Goal: Task Accomplishment & Management: Manage account settings

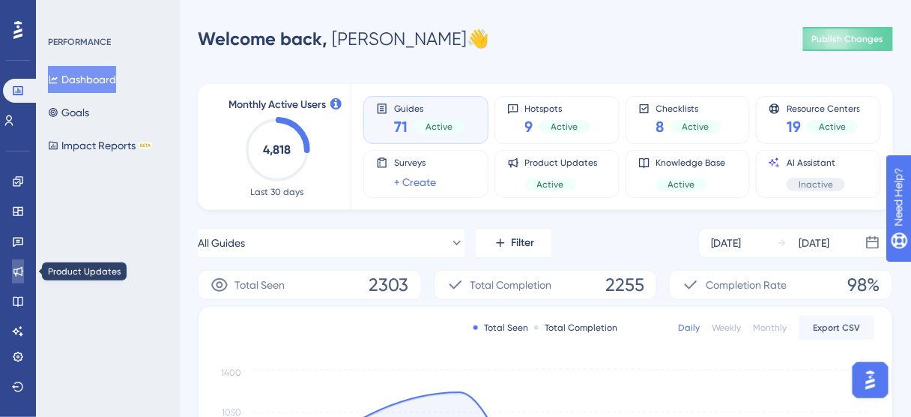
click at [16, 270] on icon at bounding box center [18, 271] width 12 height 12
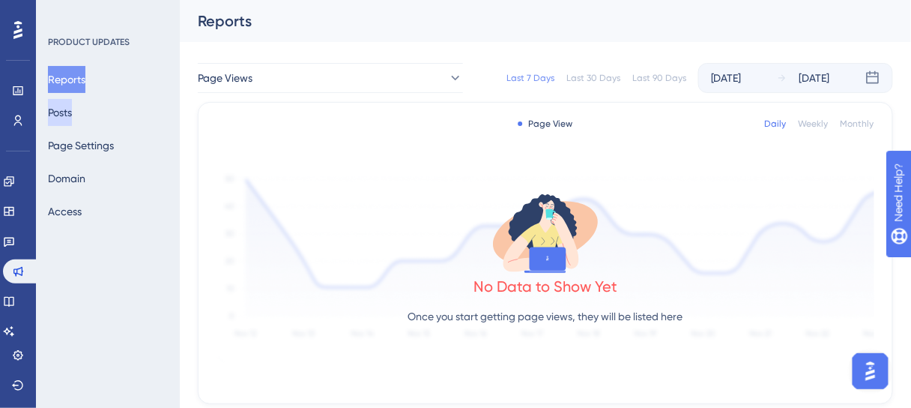
click at [72, 121] on button "Posts" at bounding box center [60, 112] width 24 height 27
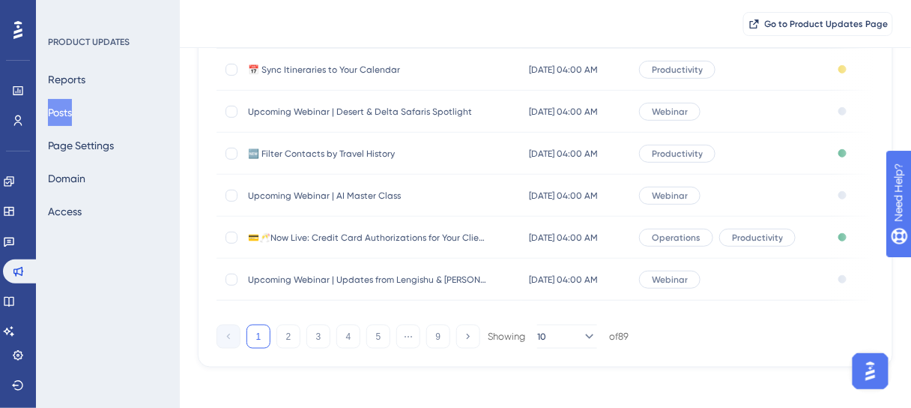
scroll to position [360, 0]
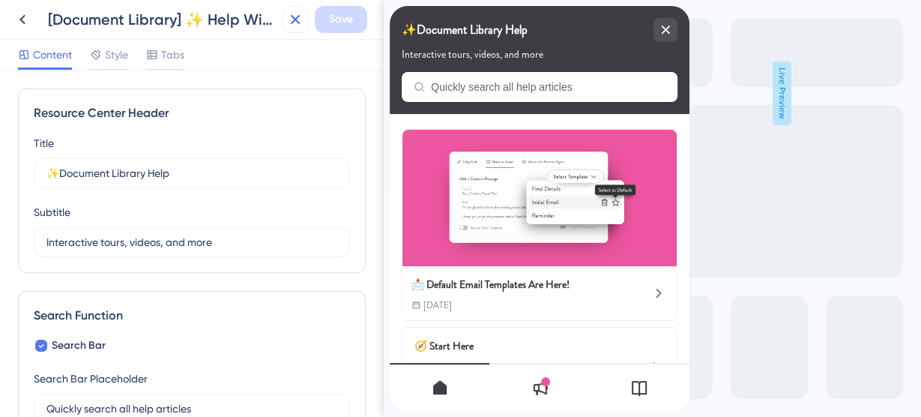
click at [295, 15] on icon at bounding box center [295, 19] width 18 height 18
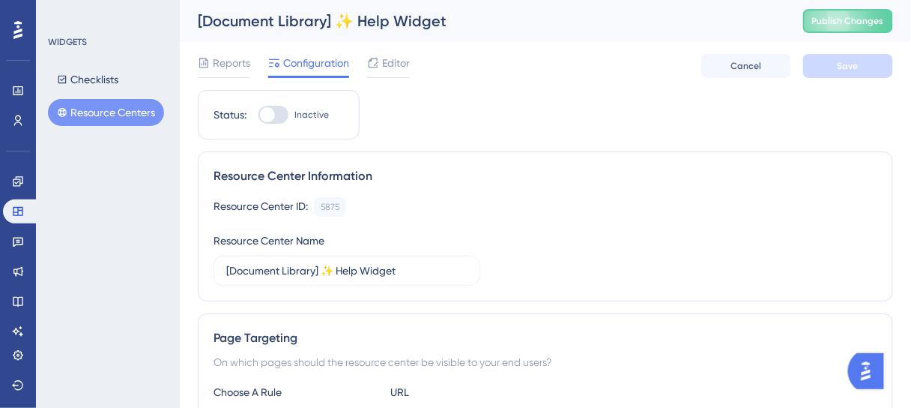
click at [139, 107] on button "Resource Centers" at bounding box center [106, 112] width 116 height 27
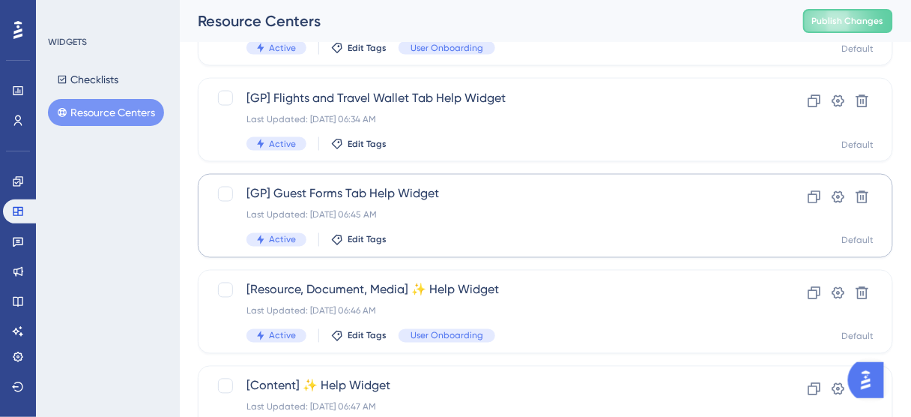
scroll to position [600, 0]
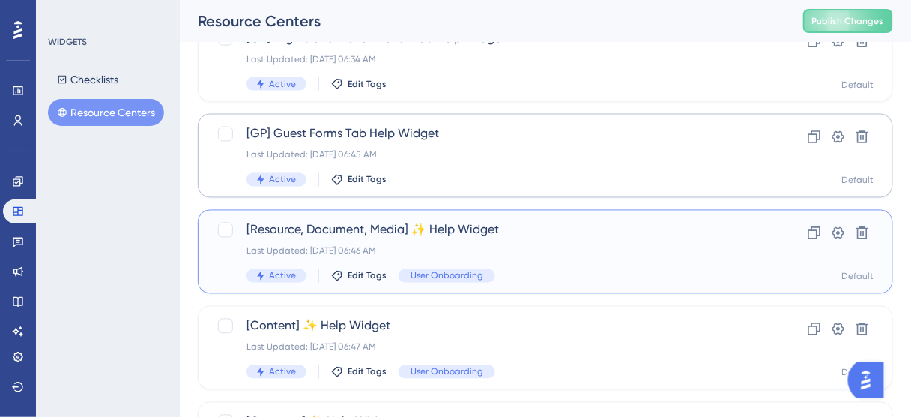
click at [477, 231] on span "[Resource, Document, Media] ✨ Help Widget" at bounding box center [486, 230] width 478 height 18
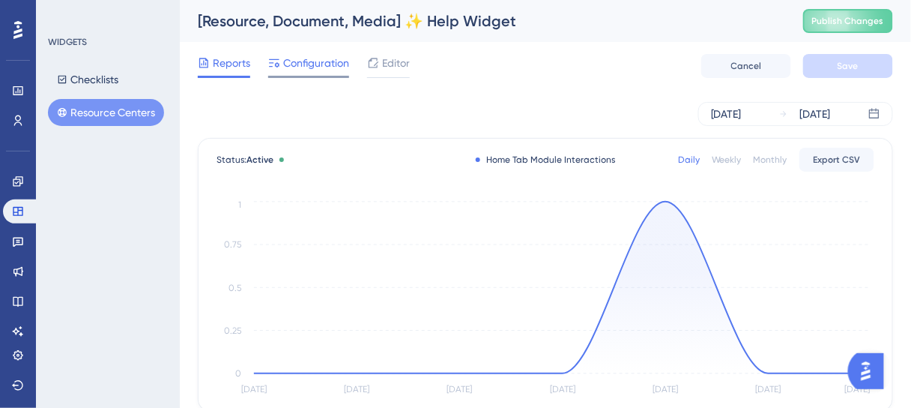
click at [307, 66] on span "Configuration" at bounding box center [316, 63] width 66 height 18
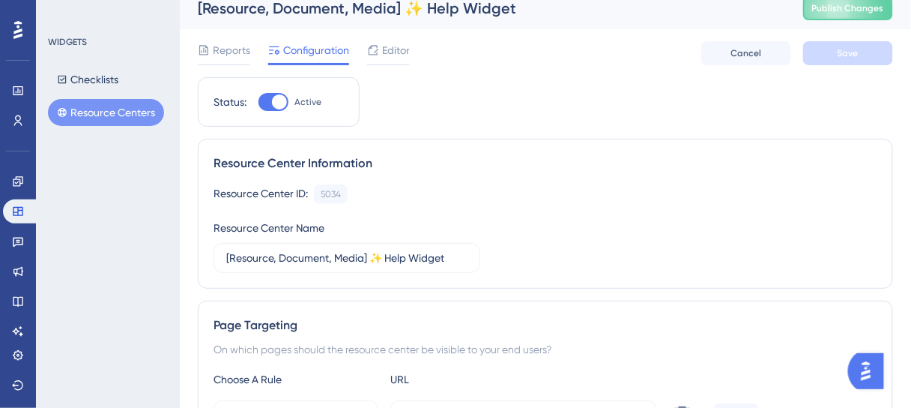
scroll to position [240, 0]
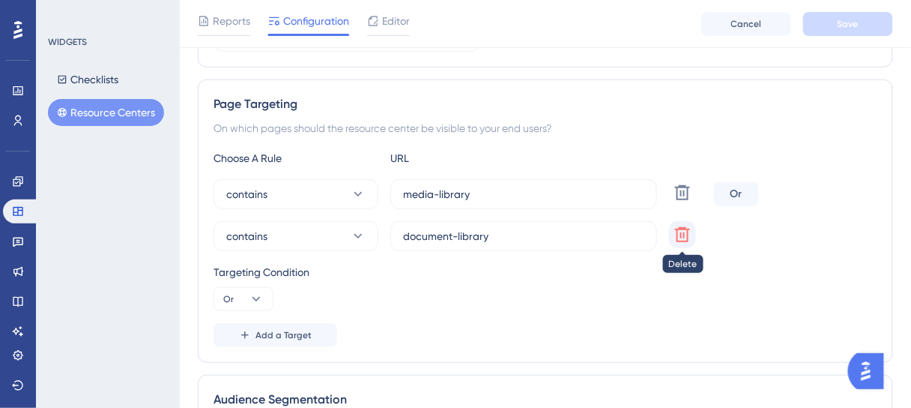
click at [686, 202] on icon at bounding box center [683, 193] width 18 height 18
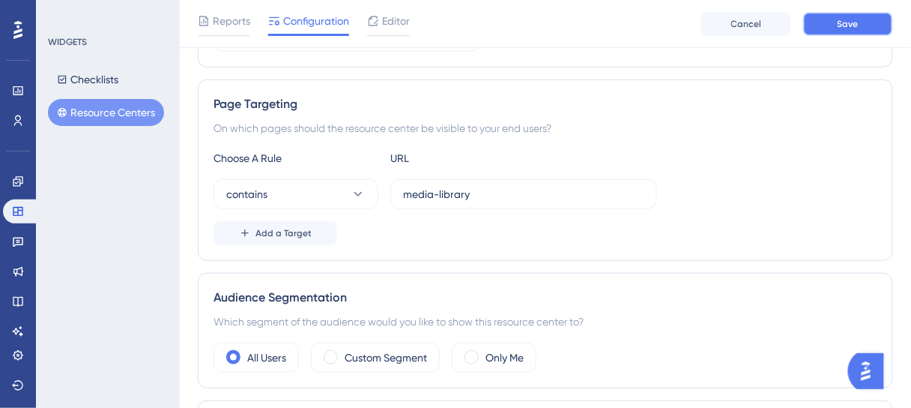
click at [827, 31] on button "Save" at bounding box center [848, 24] width 90 height 24
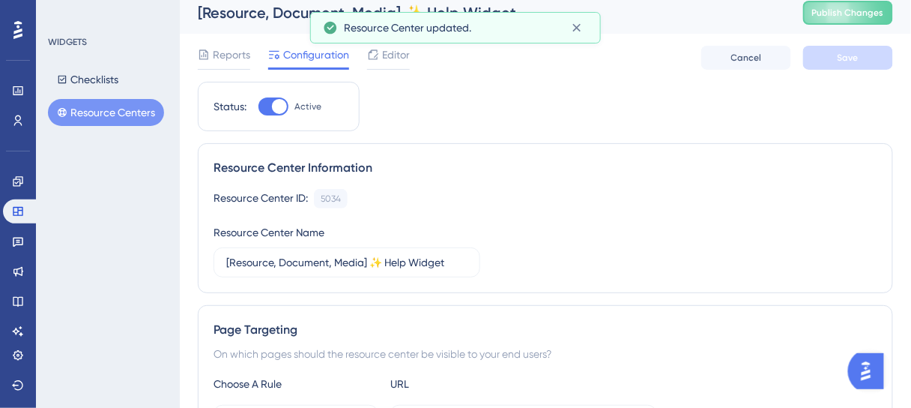
scroll to position [0, 0]
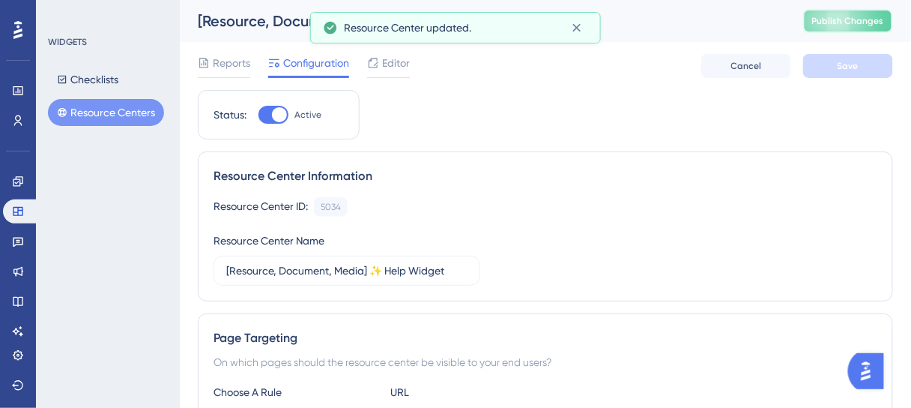
click at [836, 19] on span "Publish Changes" at bounding box center [848, 21] width 72 height 12
click at [134, 110] on button "Resource Centers" at bounding box center [106, 112] width 116 height 27
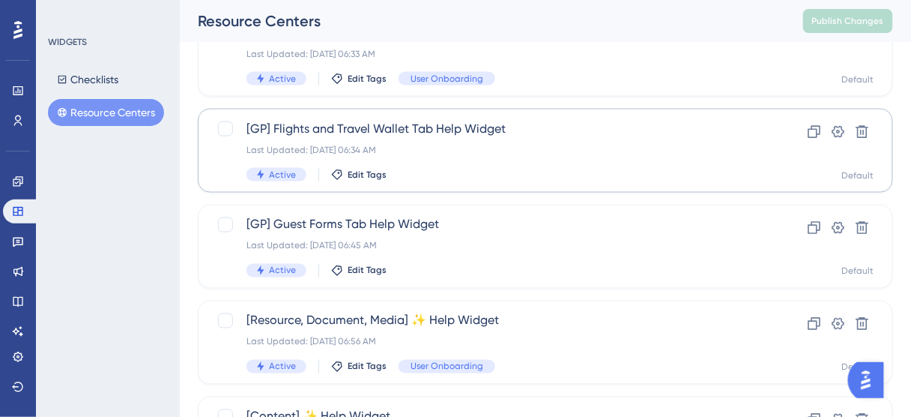
scroll to position [660, 0]
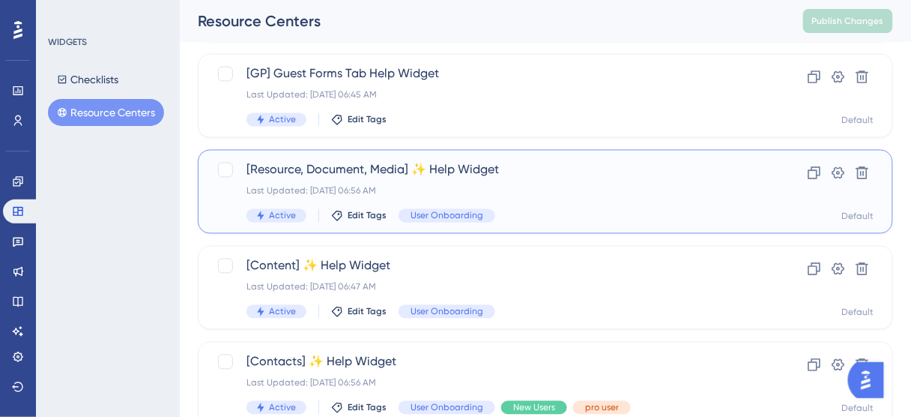
click at [417, 171] on span "[Resource, Document, Media] ✨ Help Widget" at bounding box center [486, 170] width 478 height 18
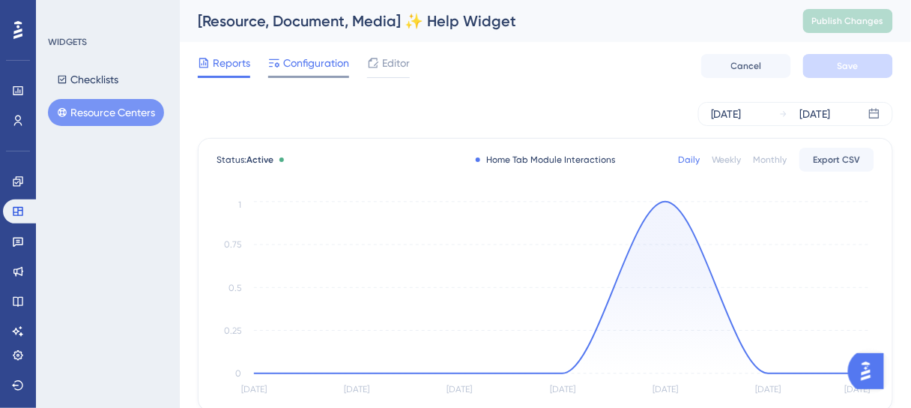
click at [314, 67] on span "Configuration" at bounding box center [316, 63] width 66 height 18
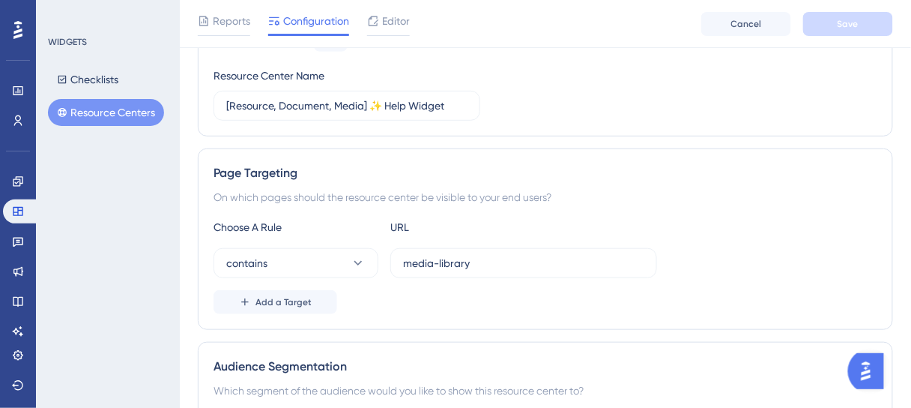
scroll to position [300, 0]
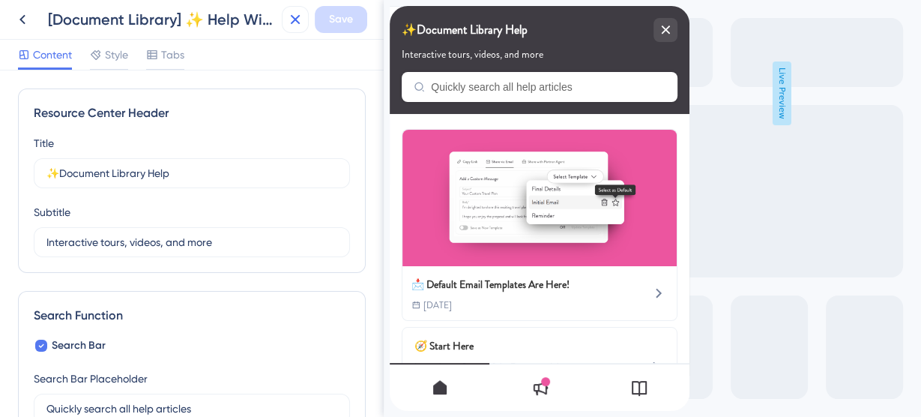
click at [298, 21] on icon at bounding box center [295, 19] width 18 height 18
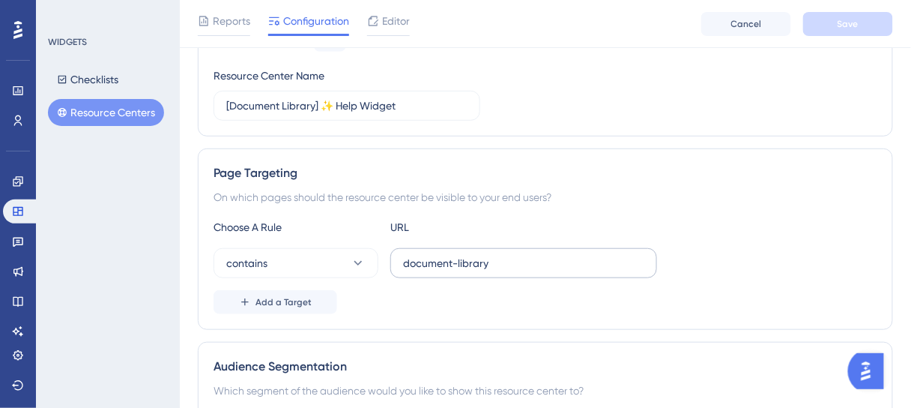
scroll to position [180, 0]
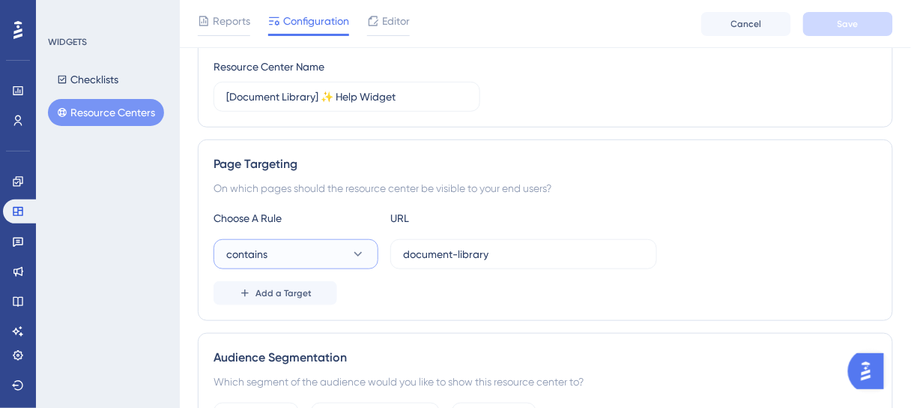
click at [359, 258] on icon at bounding box center [358, 254] width 15 height 15
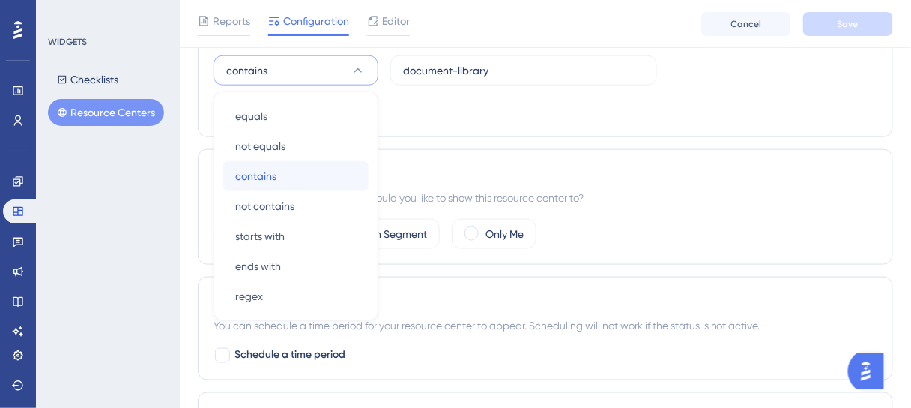
click at [263, 172] on span "contains" at bounding box center [255, 176] width 41 height 18
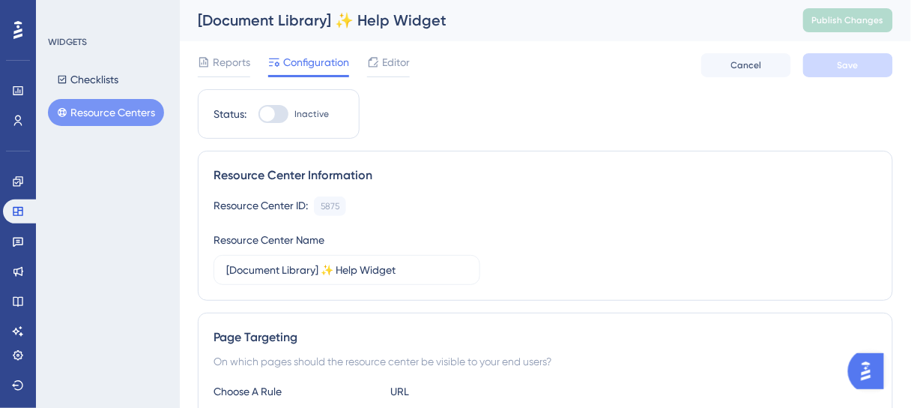
scroll to position [0, 0]
click at [280, 110] on div at bounding box center [274, 115] width 30 height 18
click at [259, 115] on input "Inactive" at bounding box center [258, 115] width 1 height 1
checkbox input "true"
click at [857, 68] on span "Save" at bounding box center [848, 66] width 21 height 12
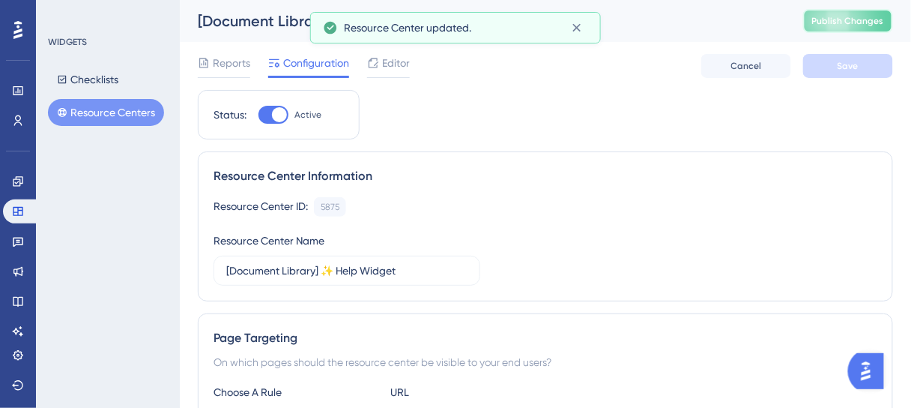
click at [851, 25] on span "Publish Changes" at bounding box center [848, 21] width 72 height 12
